Goal: Task Accomplishment & Management: Use online tool/utility

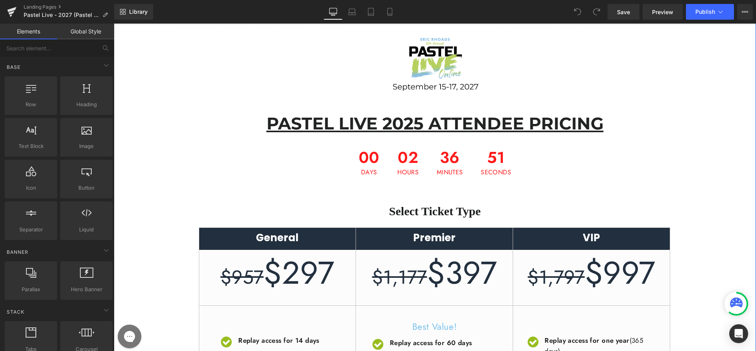
scroll to position [19, 0]
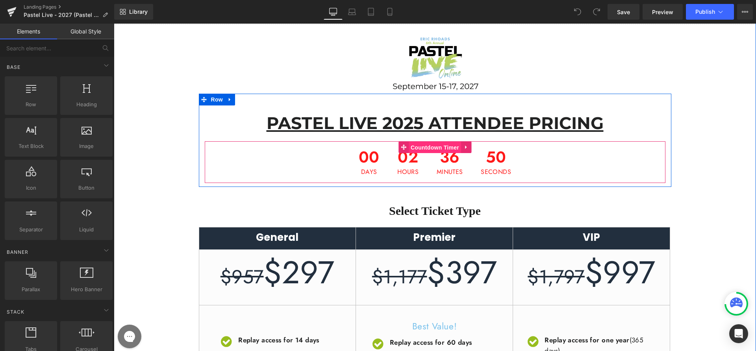
click at [428, 150] on span "Countdown Timer" at bounding box center [435, 148] width 52 height 12
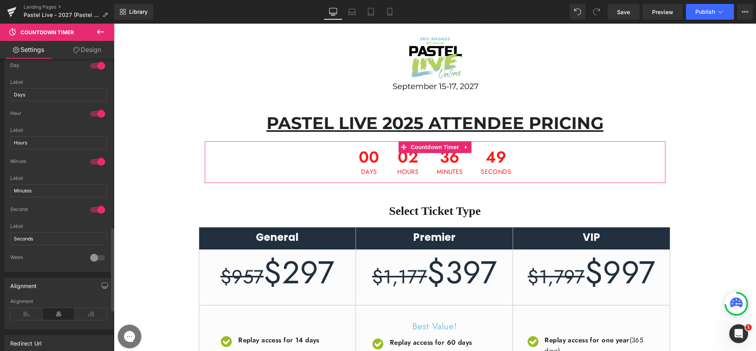
scroll to position [594, 0]
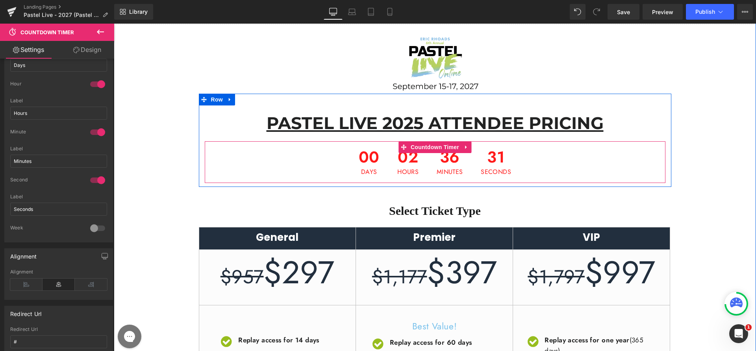
click at [361, 152] on span "00" at bounding box center [369, 159] width 21 height 20
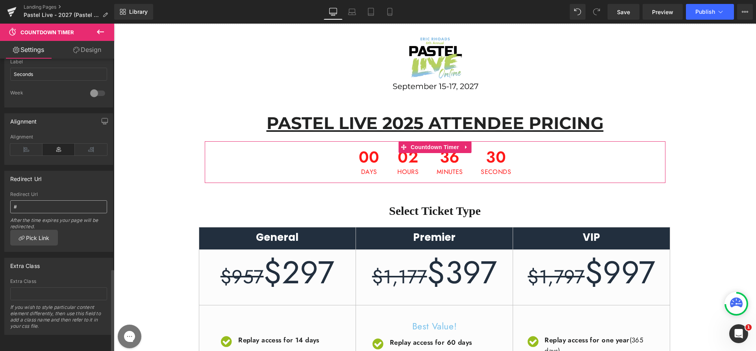
scroll to position [0, 0]
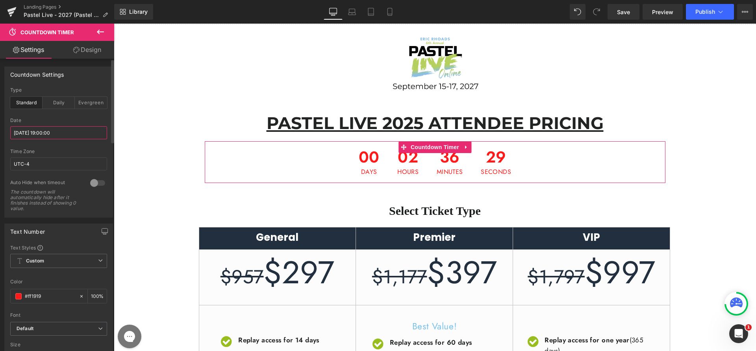
click at [50, 127] on input "[DATE] 19:00:00" at bounding box center [58, 132] width 97 height 13
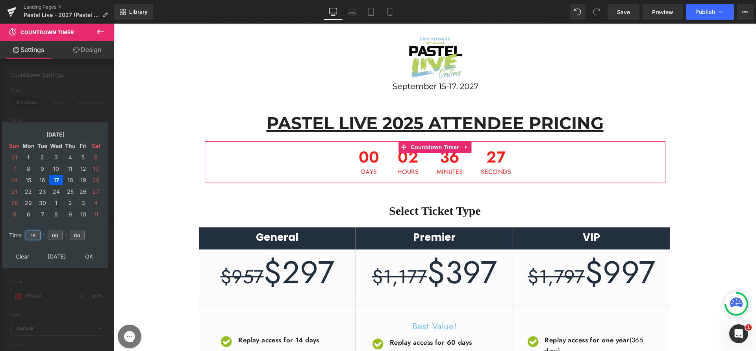
click at [37, 234] on input "19" at bounding box center [33, 235] width 15 height 9
type input "17"
type input "[DATE] 17:00:00"
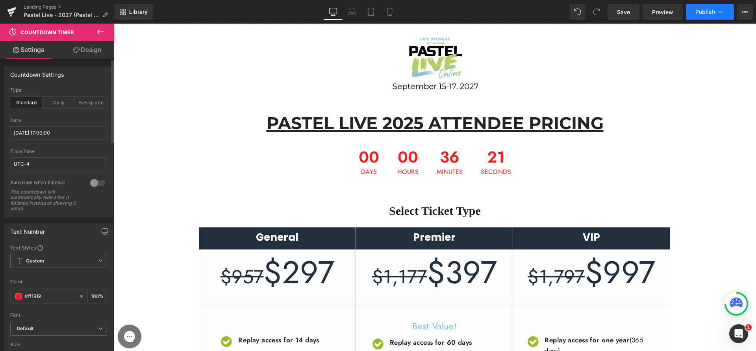
click at [706, 19] on button "Publish" at bounding box center [710, 12] width 48 height 16
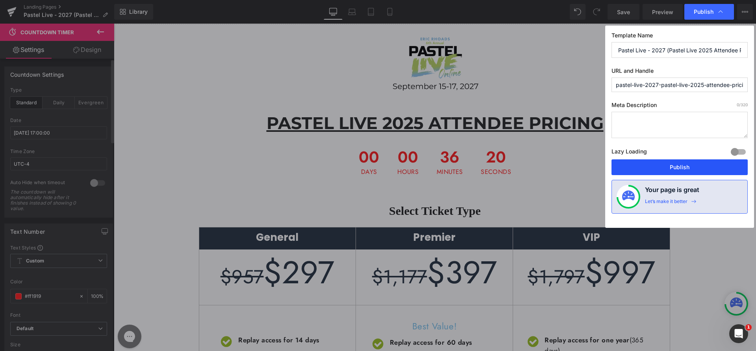
drag, startPoint x: 678, startPoint y: 160, endPoint x: 564, endPoint y: 137, distance: 116.6
click at [678, 160] on button "Publish" at bounding box center [680, 167] width 136 height 16
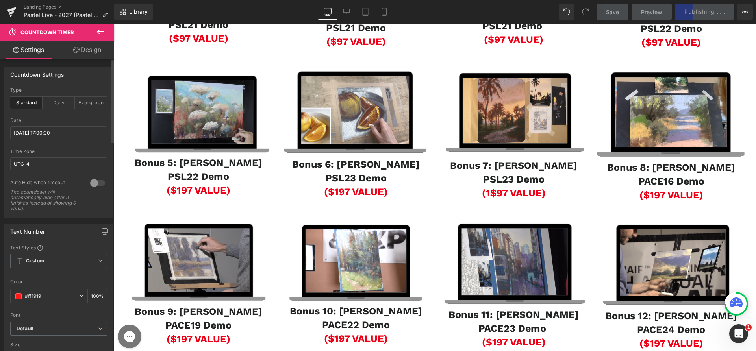
scroll to position [935, 0]
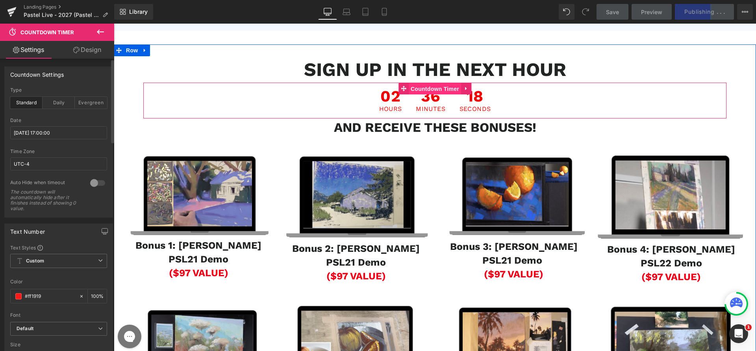
click at [428, 95] on span "Countdown Timer" at bounding box center [435, 89] width 52 height 12
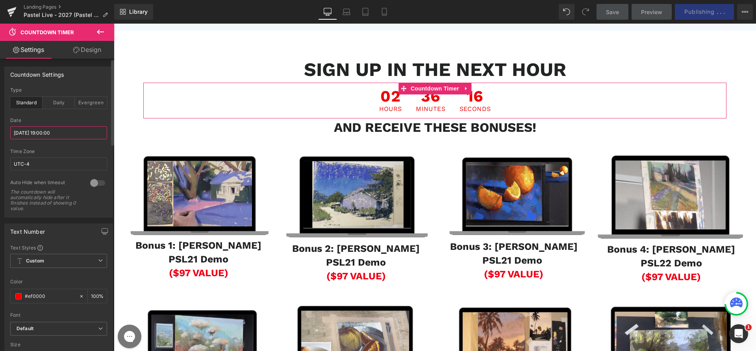
click at [59, 137] on input "[DATE] 19:00:00" at bounding box center [58, 132] width 97 height 13
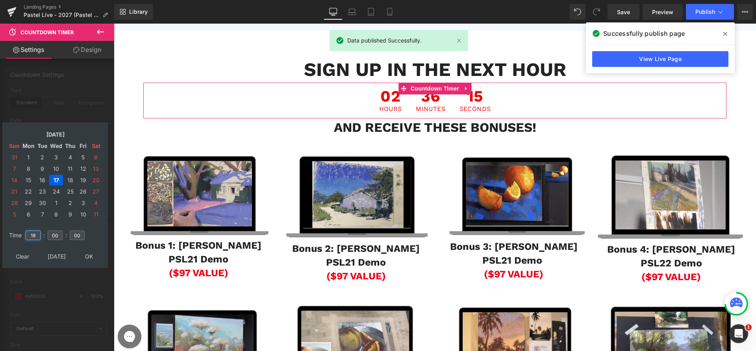
click at [33, 235] on input "19" at bounding box center [33, 235] width 15 height 9
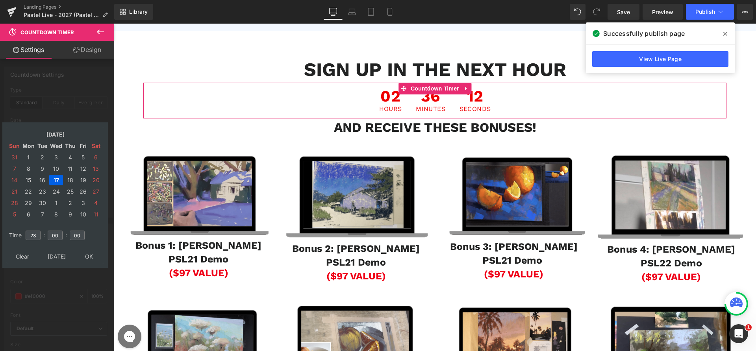
click at [35, 240] on td "23" at bounding box center [32, 235] width 17 height 18
click at [35, 238] on input "23" at bounding box center [33, 235] width 15 height 9
type input "17"
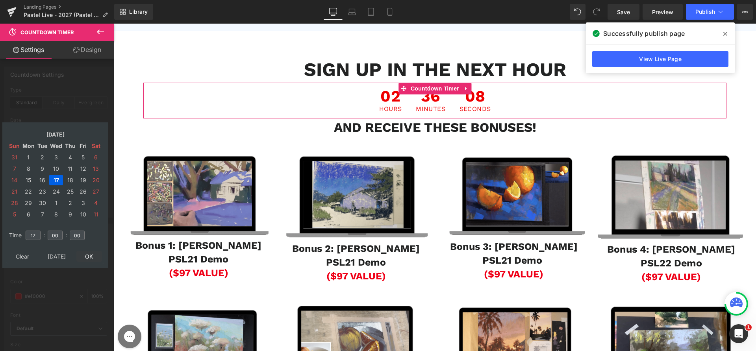
type input "[DATE] 17:00:00"
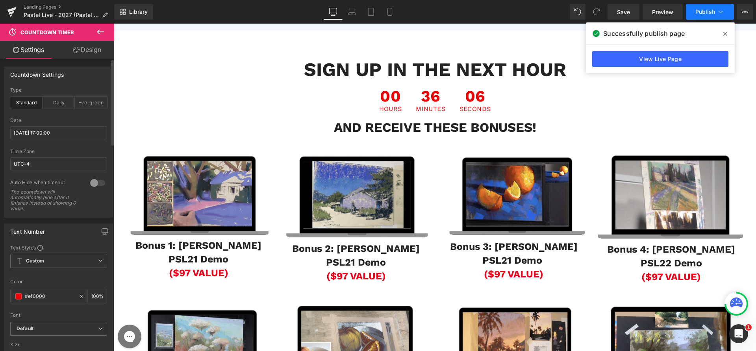
click at [700, 18] on button "Publish" at bounding box center [710, 12] width 48 height 16
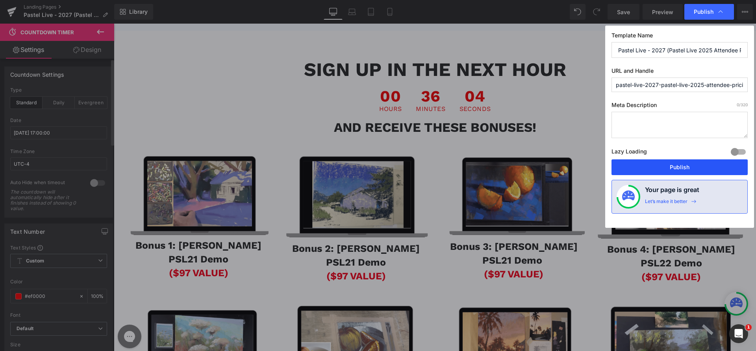
click at [710, 170] on button "Publish" at bounding box center [680, 167] width 136 height 16
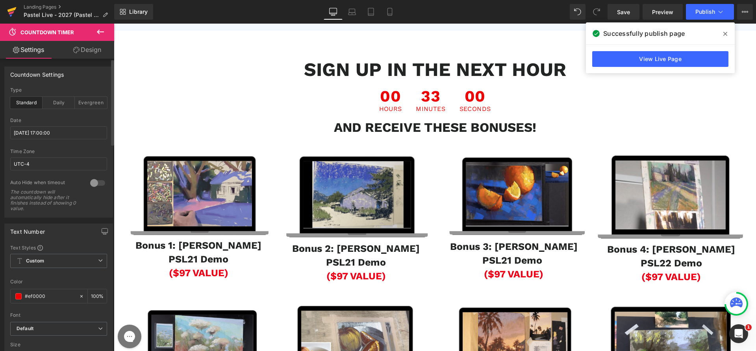
click at [12, 16] on icon at bounding box center [11, 12] width 9 height 20
